Goal: Task Accomplishment & Management: Complete application form

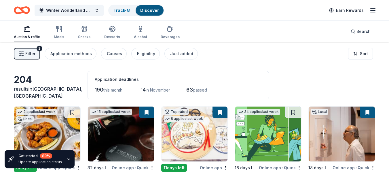
click at [164, 14] on div "Winter Wonderland Charity Gala Track · 8 Discover Earn Rewards" at bounding box center [194, 10] width 361 height 14
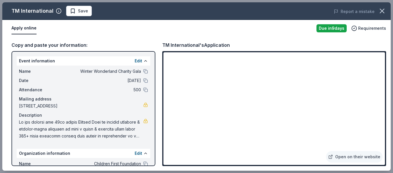
scroll to position [57, 0]
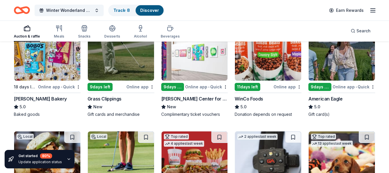
scroll to position [742, 0]
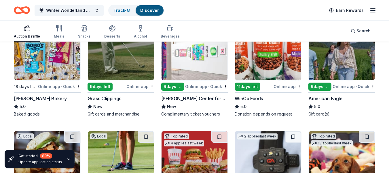
click at [57, 64] on img at bounding box center [47, 52] width 66 height 55
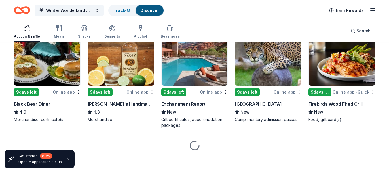
scroll to position [1059, 0]
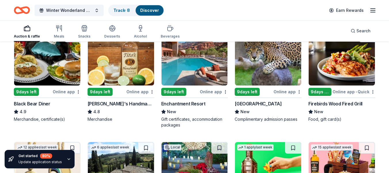
click at [343, 67] on img at bounding box center [342, 58] width 66 height 55
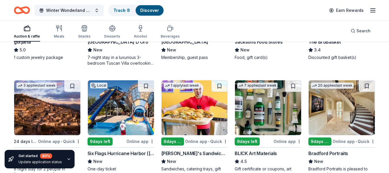
scroll to position [1282, 0]
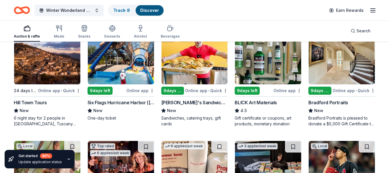
click at [344, 67] on img at bounding box center [342, 56] width 66 height 55
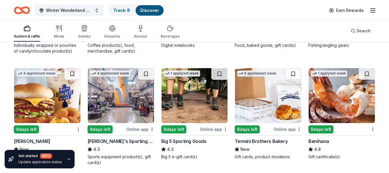
scroll to position [2381, 0]
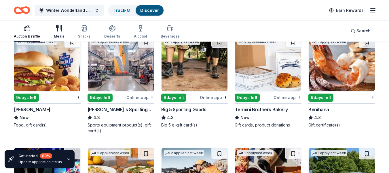
click at [58, 32] on div "Meals" at bounding box center [59, 32] width 10 height 14
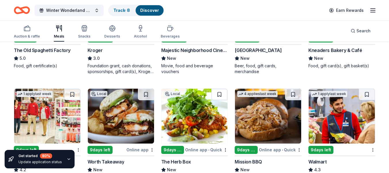
scroll to position [259, 0]
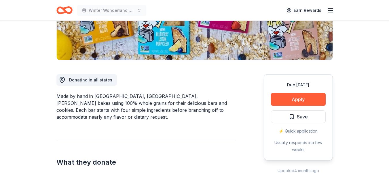
scroll to position [115, 0]
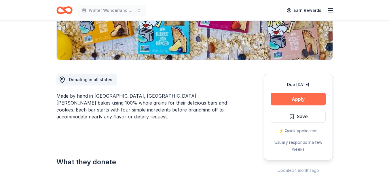
click at [290, 96] on button "Apply" at bounding box center [298, 98] width 55 height 13
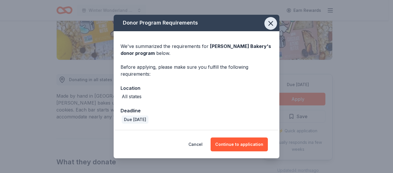
click at [270, 21] on icon "button" at bounding box center [271, 23] width 8 height 8
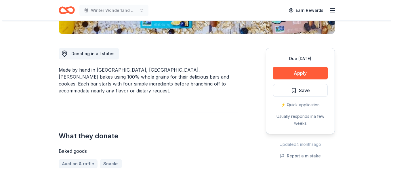
scroll to position [173, 0]
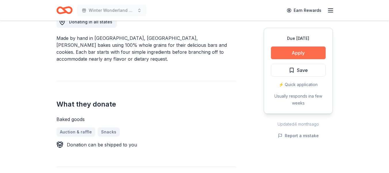
click at [312, 50] on button "Apply" at bounding box center [298, 52] width 55 height 13
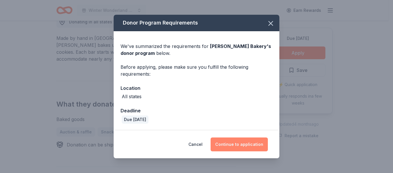
click at [246, 142] on button "Continue to application" at bounding box center [239, 144] width 57 height 14
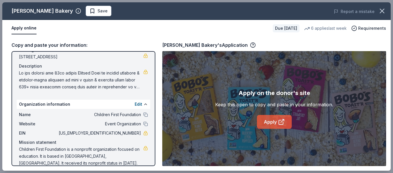
scroll to position [57, 0]
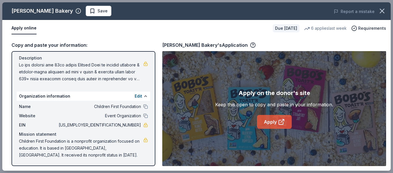
click at [278, 121] on icon at bounding box center [281, 121] width 7 height 7
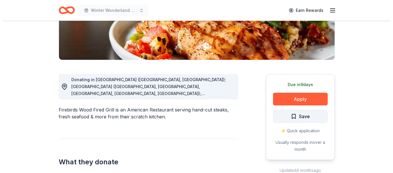
scroll to position [173, 0]
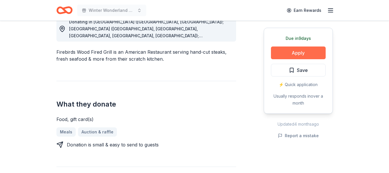
click at [300, 53] on button "Apply" at bounding box center [298, 52] width 55 height 13
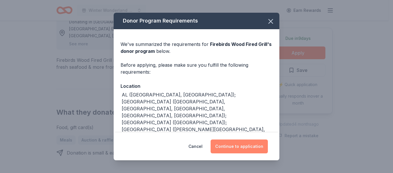
click at [242, 144] on button "Continue to application" at bounding box center [239, 146] width 57 height 14
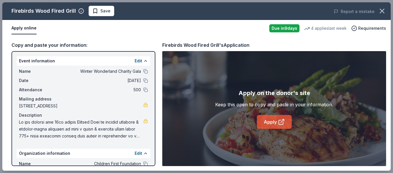
click at [265, 124] on link "Apply" at bounding box center [274, 122] width 35 height 14
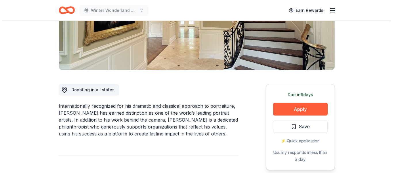
scroll to position [115, 0]
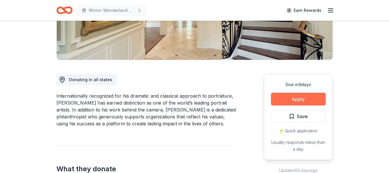
click at [303, 99] on button "Apply" at bounding box center [298, 98] width 55 height 13
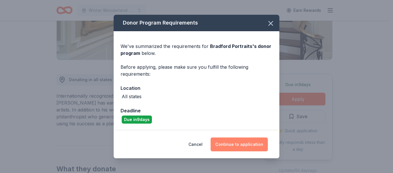
click at [252, 145] on button "Continue to application" at bounding box center [239, 144] width 57 height 14
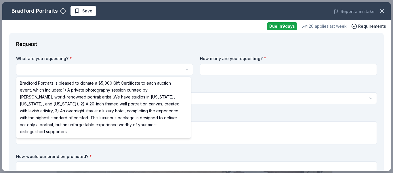
scroll to position [0, 0]
